Goal: Navigation & Orientation: Find specific page/section

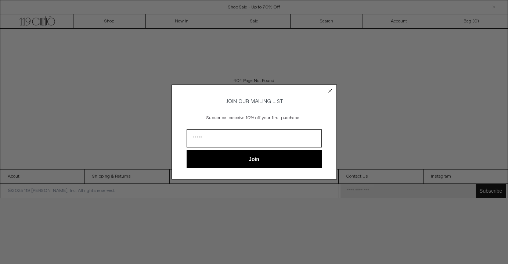
click at [339, 87] on div "Close dialog JOIN OUR MAILING LIST Subscribe to receive 10% off your first purc…" at bounding box center [254, 131] width 180 height 109
click at [329, 92] on circle "Close dialog" at bounding box center [330, 90] width 7 height 7
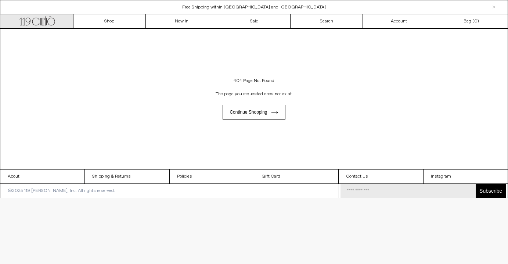
click at [35, 18] on icon ".cls-1, .cls-2 { fill: #231f20; stroke: #231f20; stroke-miterlimit: 10; stroke-…" at bounding box center [37, 20] width 36 height 11
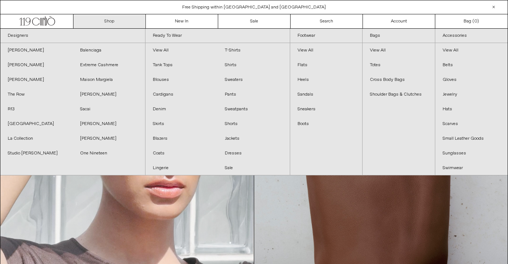
click at [118, 23] on link "Shop" at bounding box center [109, 21] width 72 height 14
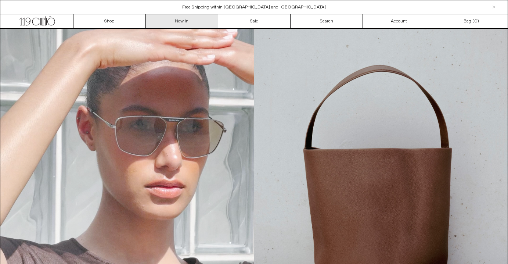
click at [169, 21] on link "New In" at bounding box center [182, 21] width 72 height 14
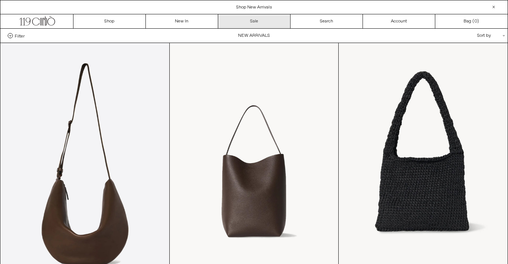
click at [261, 23] on link "Sale" at bounding box center [254, 21] width 72 height 14
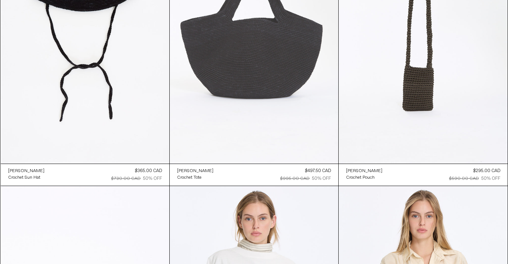
scroll to position [1383, 0]
